Goal: Information Seeking & Learning: Check status

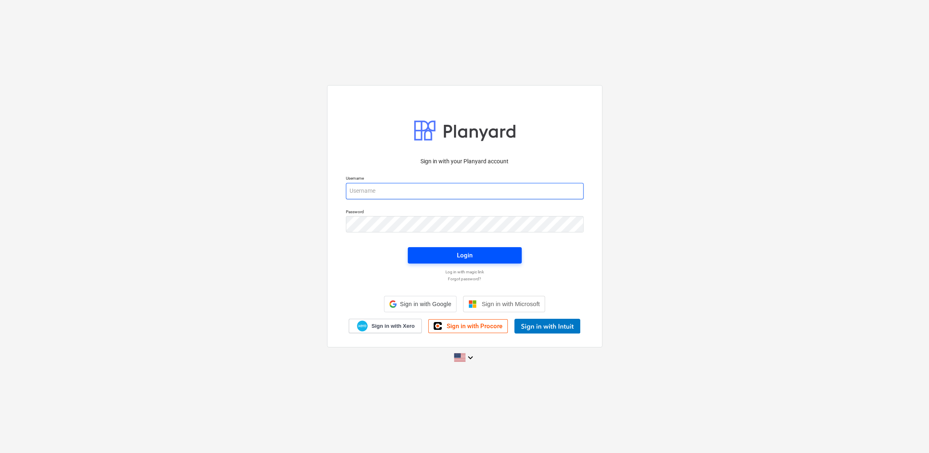
type input "[PERSON_NAME][EMAIL_ADDRESS][PERSON_NAME][DOMAIN_NAME]"
click at [455, 254] on span "Login" at bounding box center [464, 255] width 94 height 11
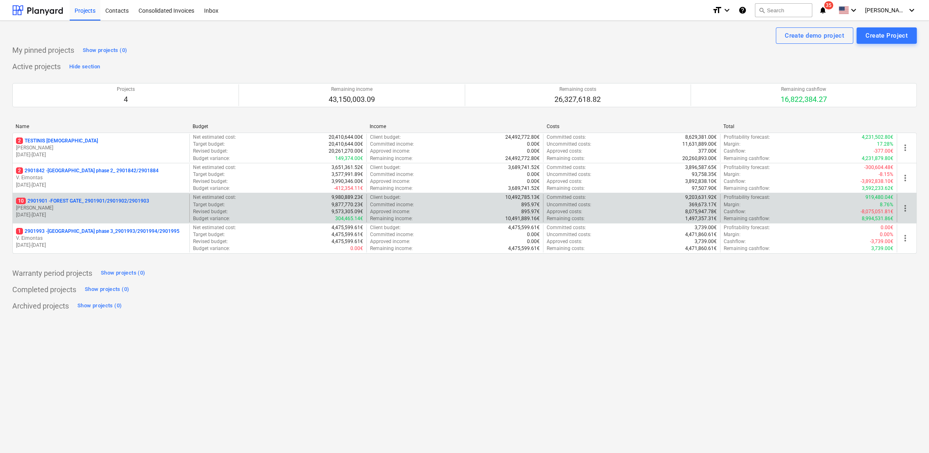
click at [38, 206] on p "[PERSON_NAME]" at bounding box center [101, 208] width 170 height 7
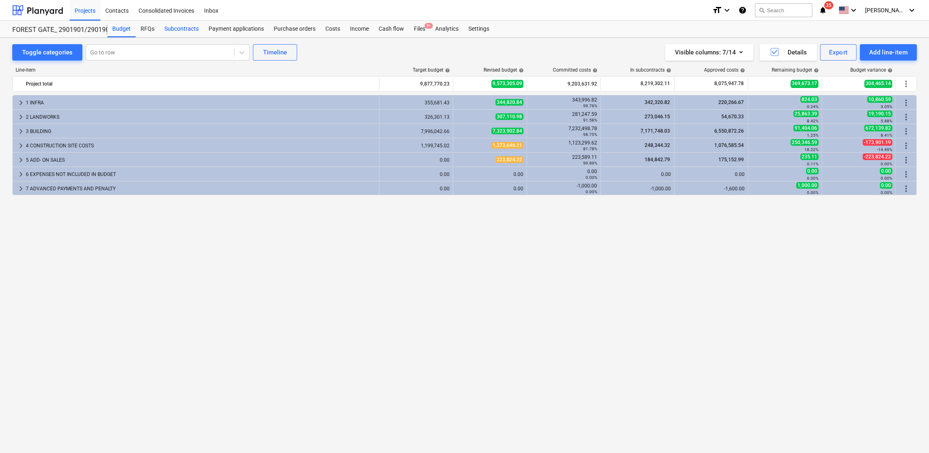
click at [182, 32] on div "Subcontracts" at bounding box center [181, 29] width 44 height 16
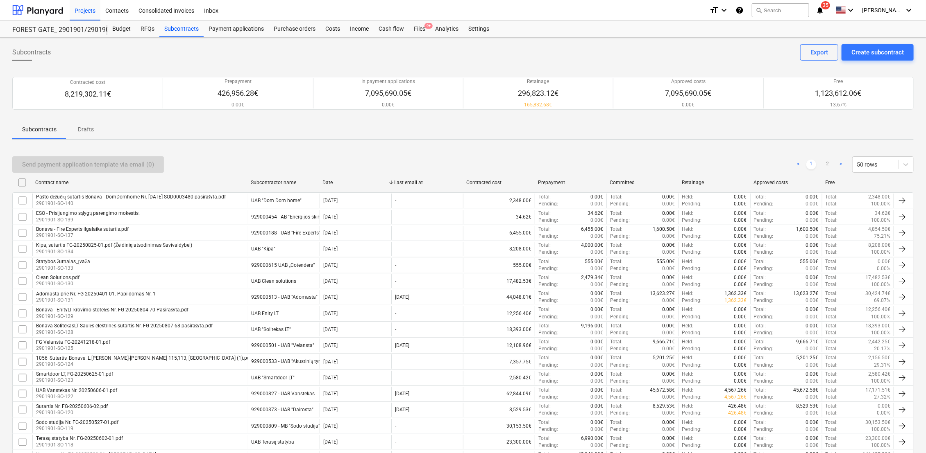
scroll to position [588, 0]
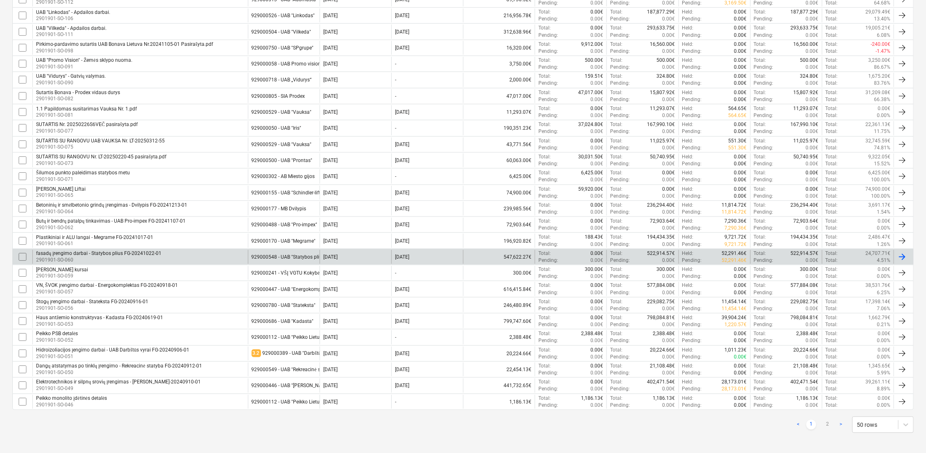
click at [92, 253] on div "fasadų įrengimo darbai - Statybos plius FG-20241022-01" at bounding box center [98, 254] width 125 height 6
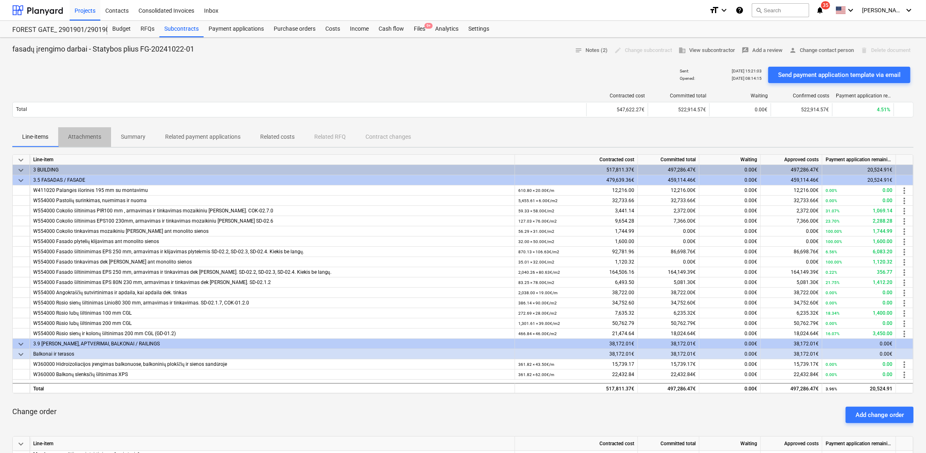
click at [98, 136] on p "Attachments" at bounding box center [84, 137] width 33 height 9
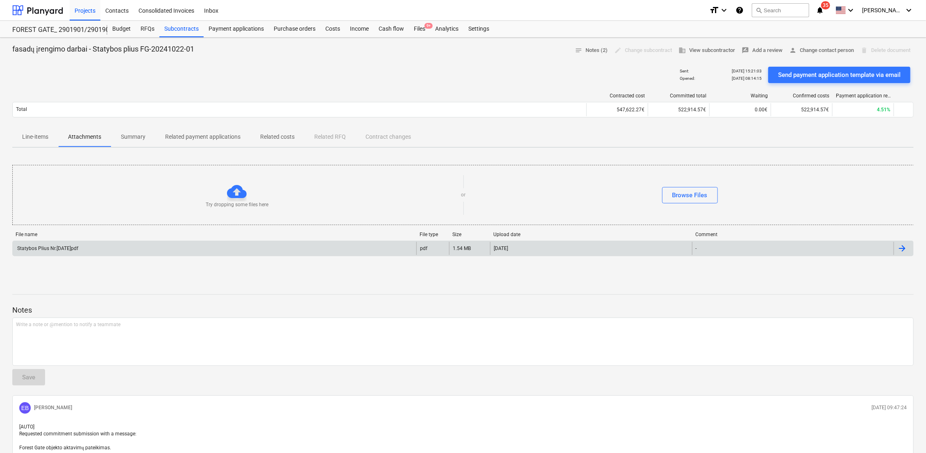
click at [78, 249] on div "Statybos Plius Nr.[DATE]pdf" at bounding box center [47, 249] width 62 height 6
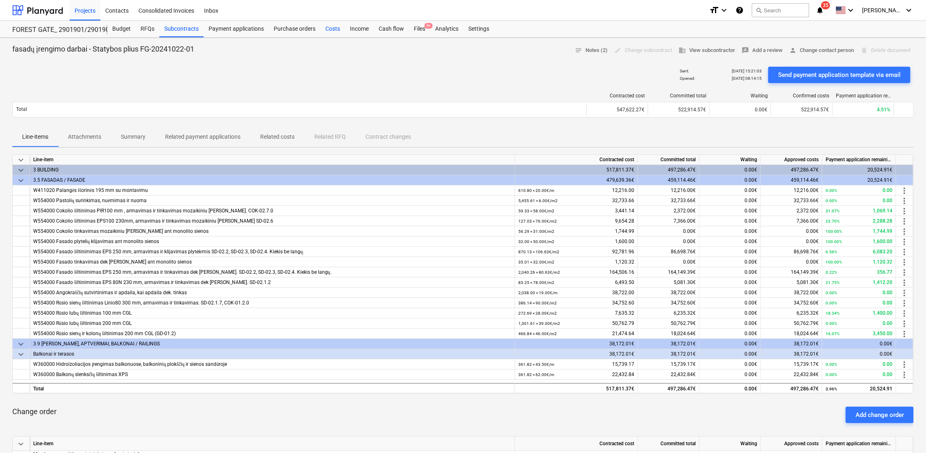
click at [332, 27] on div "Costs" at bounding box center [332, 29] width 25 height 16
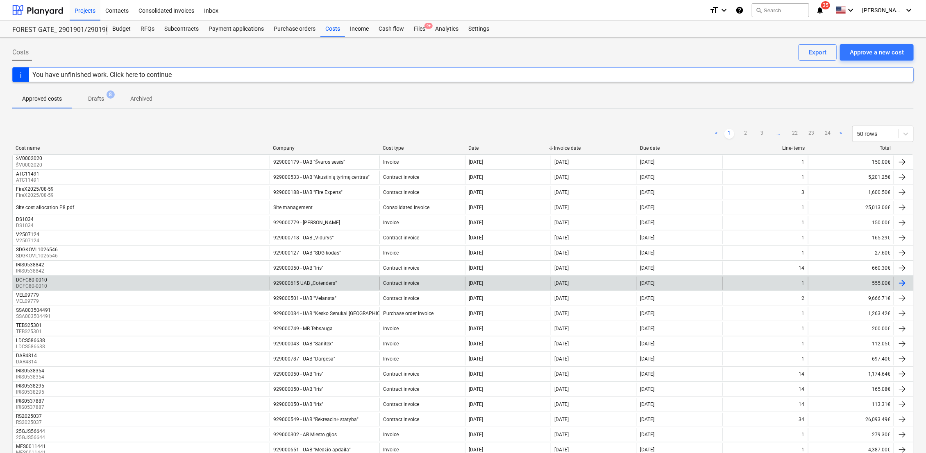
scroll to position [298, 0]
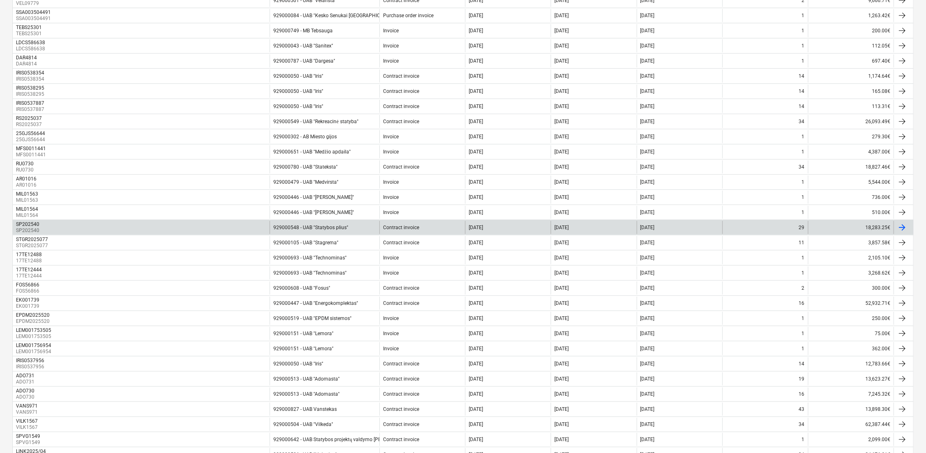
click at [321, 229] on div "929000548 - UAB "Statybos plius"" at bounding box center [310, 228] width 75 height 6
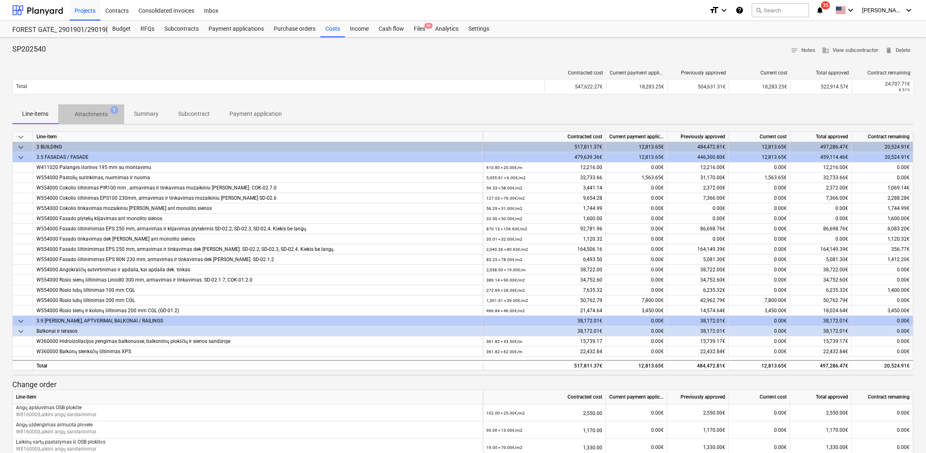
click at [100, 116] on p "Attachments" at bounding box center [91, 114] width 33 height 9
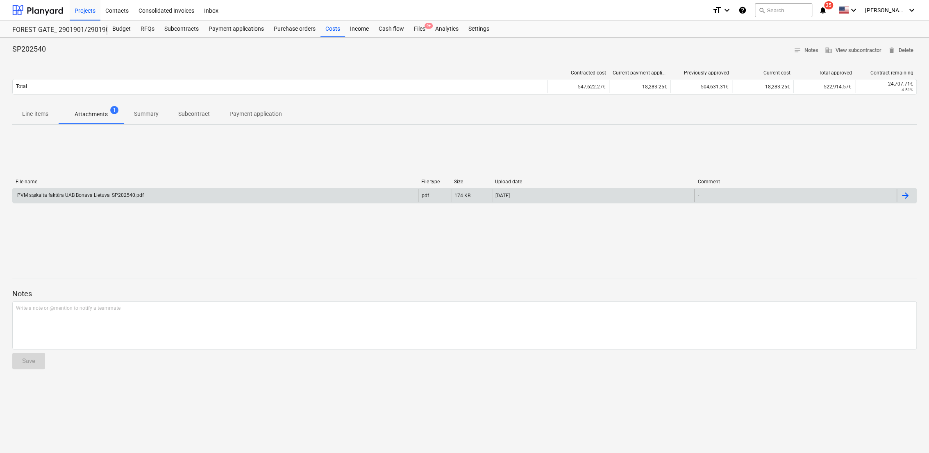
click at [86, 192] on div "PVM sąskaita faktūra UAB Bonava Lietuva_SP202540.pdf" at bounding box center [215, 195] width 405 height 13
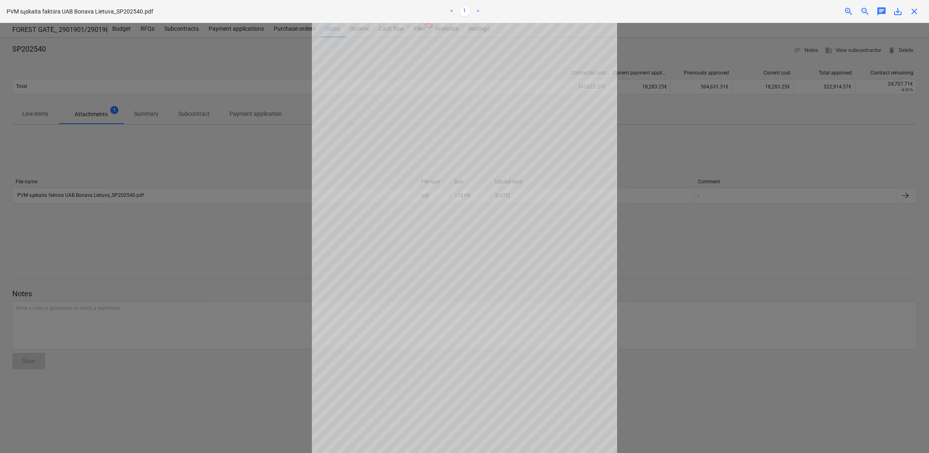
click at [123, 148] on div at bounding box center [464, 238] width 929 height 430
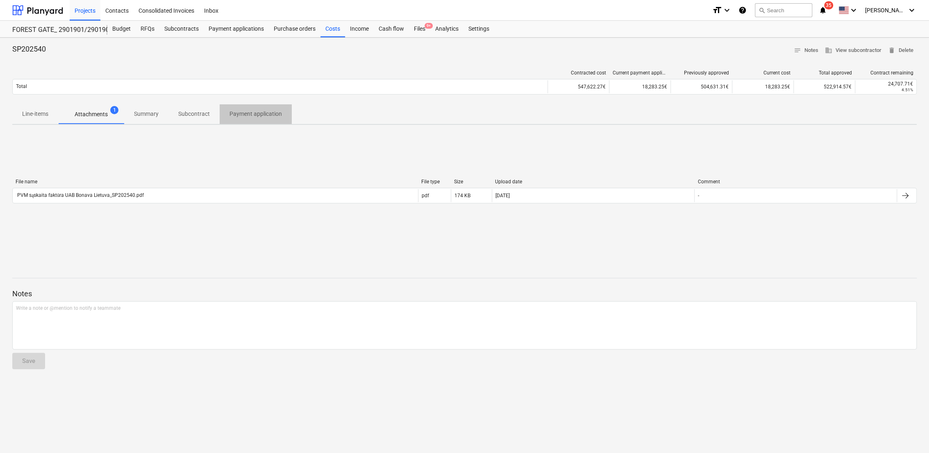
click at [271, 116] on p "Payment application" at bounding box center [255, 114] width 52 height 9
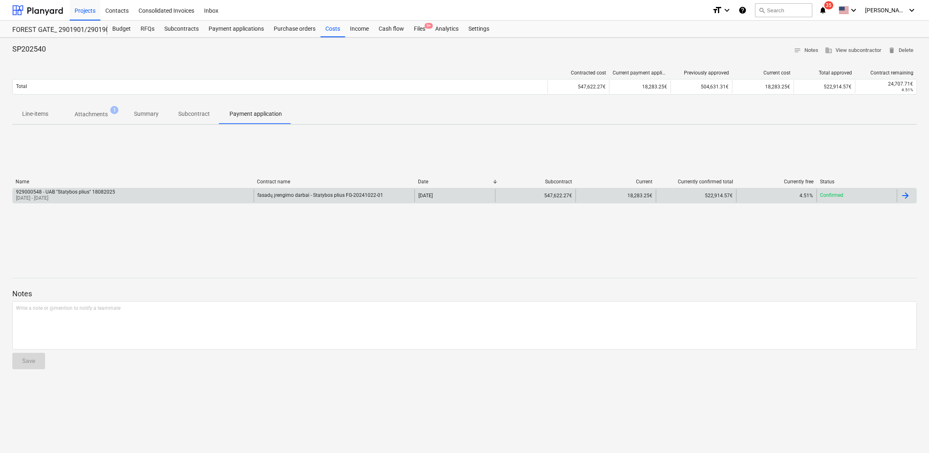
click at [118, 198] on div "929000548 - UAB "Statybos plius" 18082025 [DATE] - [DATE]" at bounding box center [133, 195] width 241 height 13
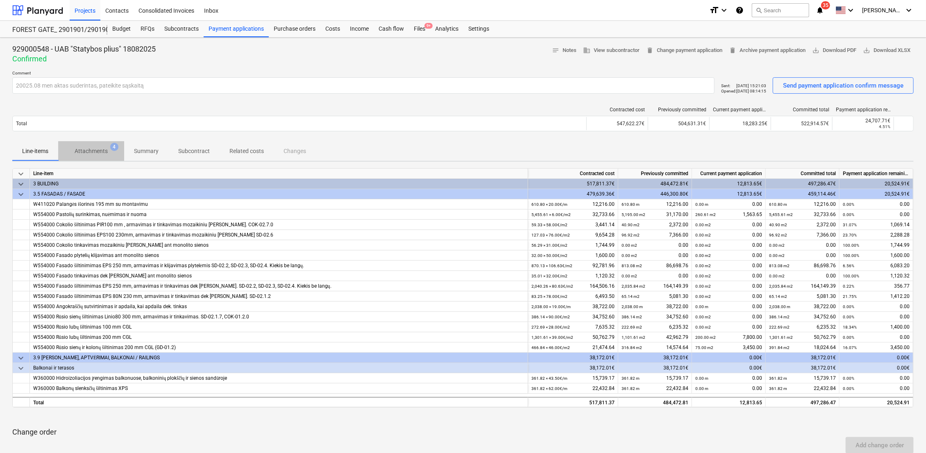
click at [83, 151] on p "Attachments" at bounding box center [91, 151] width 33 height 9
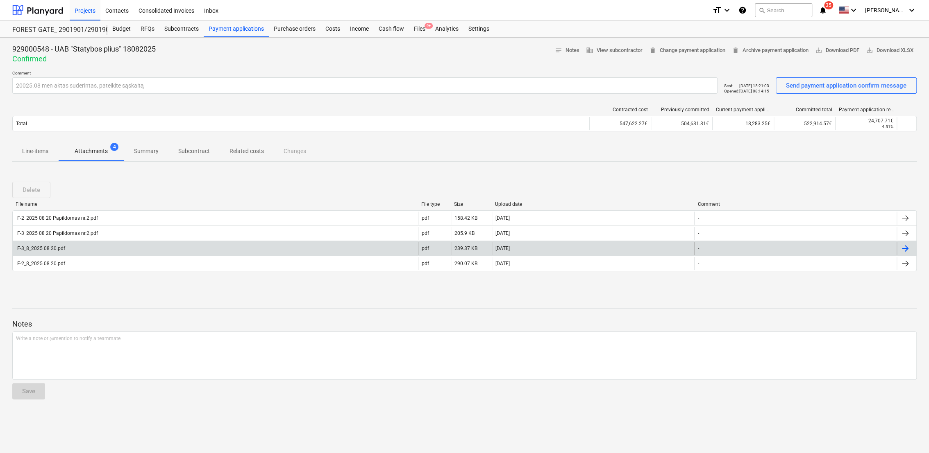
click at [53, 249] on div "F-3_8_2025 08 20.pdf" at bounding box center [40, 249] width 49 height 6
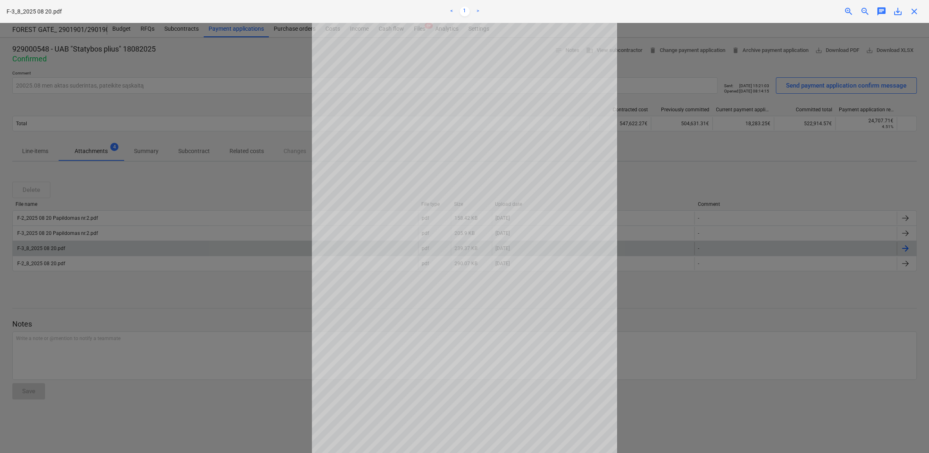
click at [847, 11] on span "zoom_in" at bounding box center [848, 12] width 10 height 10
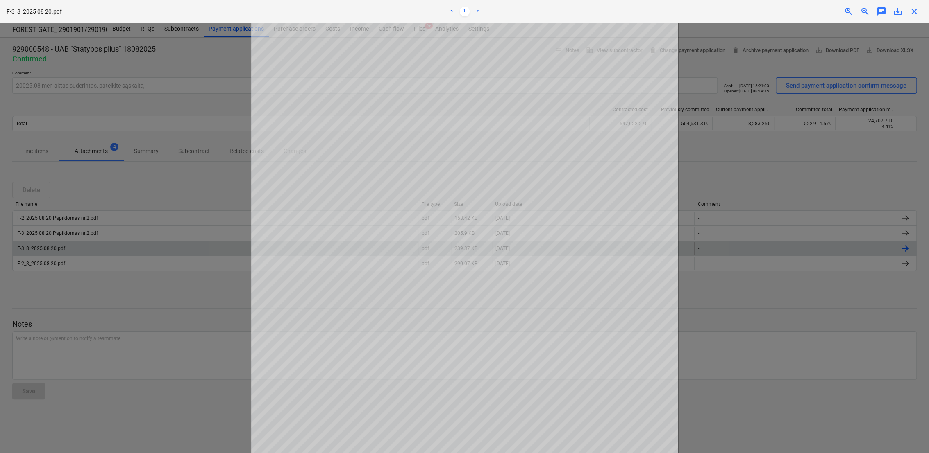
click at [847, 11] on span "zoom_in" at bounding box center [848, 12] width 10 height 10
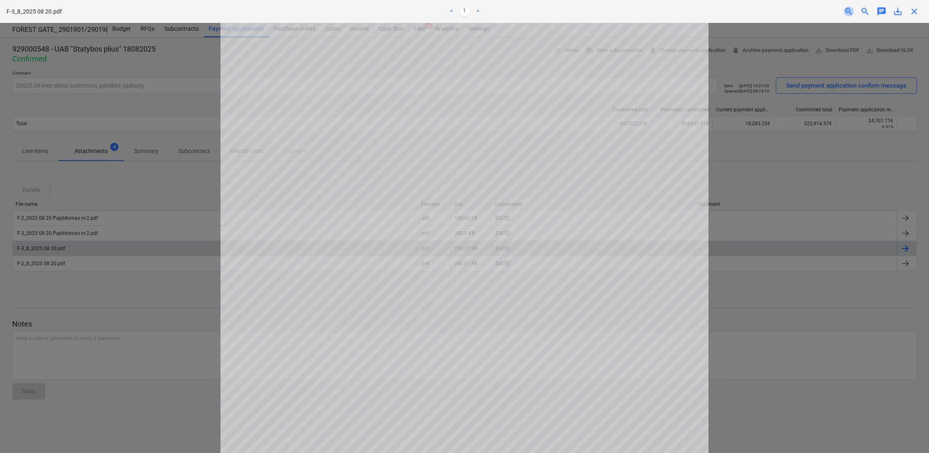
click at [847, 11] on span "zoom_in" at bounding box center [848, 12] width 10 height 10
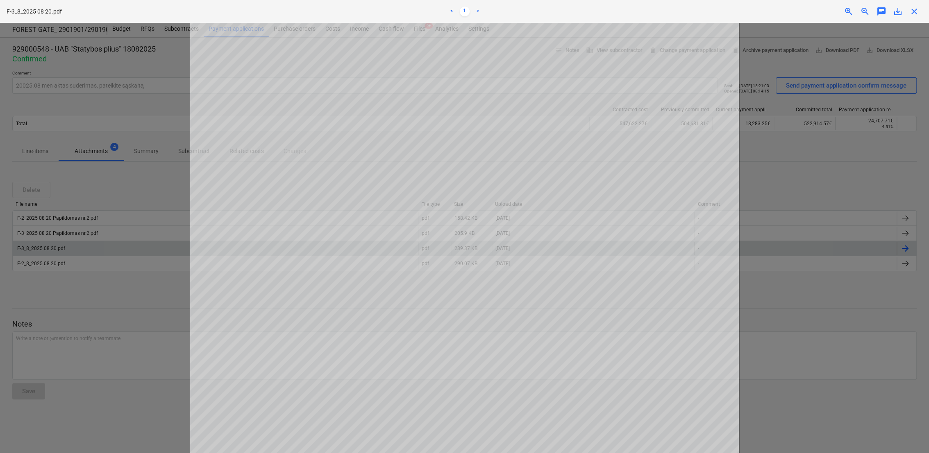
scroll to position [227, 0]
click at [772, 36] on div at bounding box center [464, 238] width 929 height 430
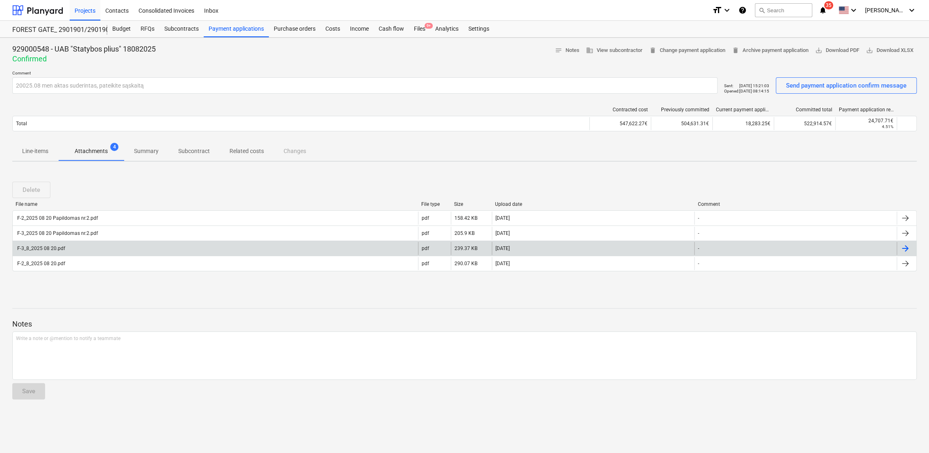
click at [104, 251] on div "F-3_8_2025 08 20.pdf" at bounding box center [215, 248] width 405 height 13
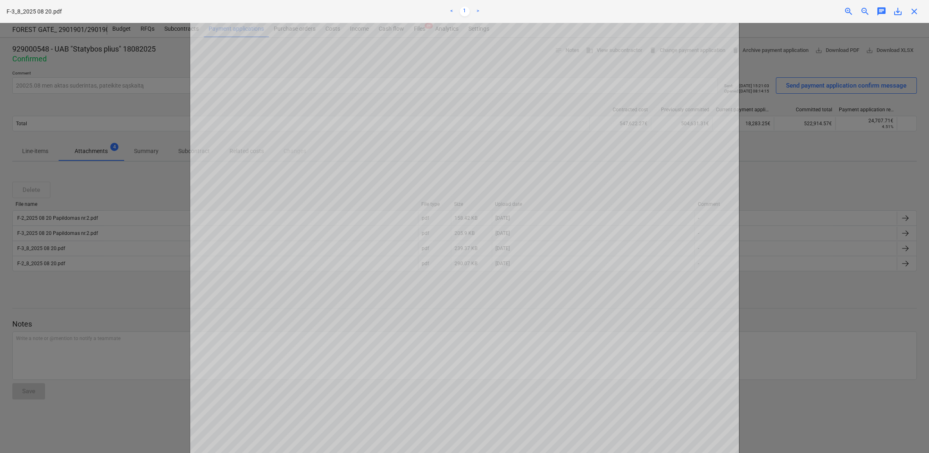
scroll to position [182, 0]
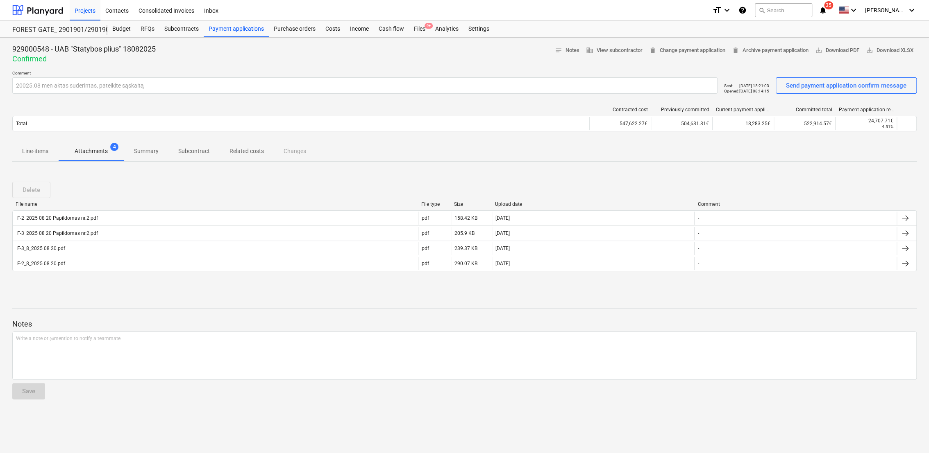
drag, startPoint x: 247, startPoint y: 296, endPoint x: 243, endPoint y: 296, distance: 4.1
click at [247, 295] on div "929000548 - UAB "Statybos plius" 18082025 Confirmed notes Notes business View s…" at bounding box center [464, 246] width 929 height 416
